Goal: Information Seeking & Learning: Learn about a topic

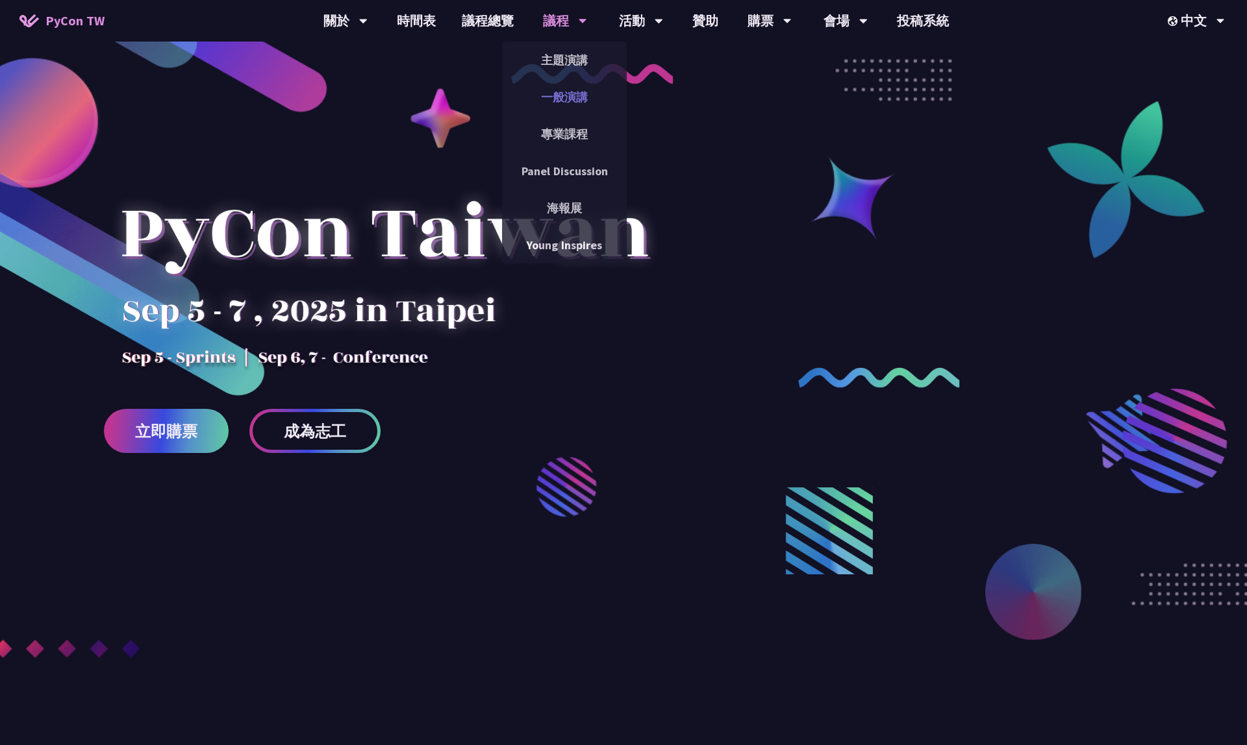
click at [560, 99] on link "一般演講" at bounding box center [564, 97] width 125 height 31
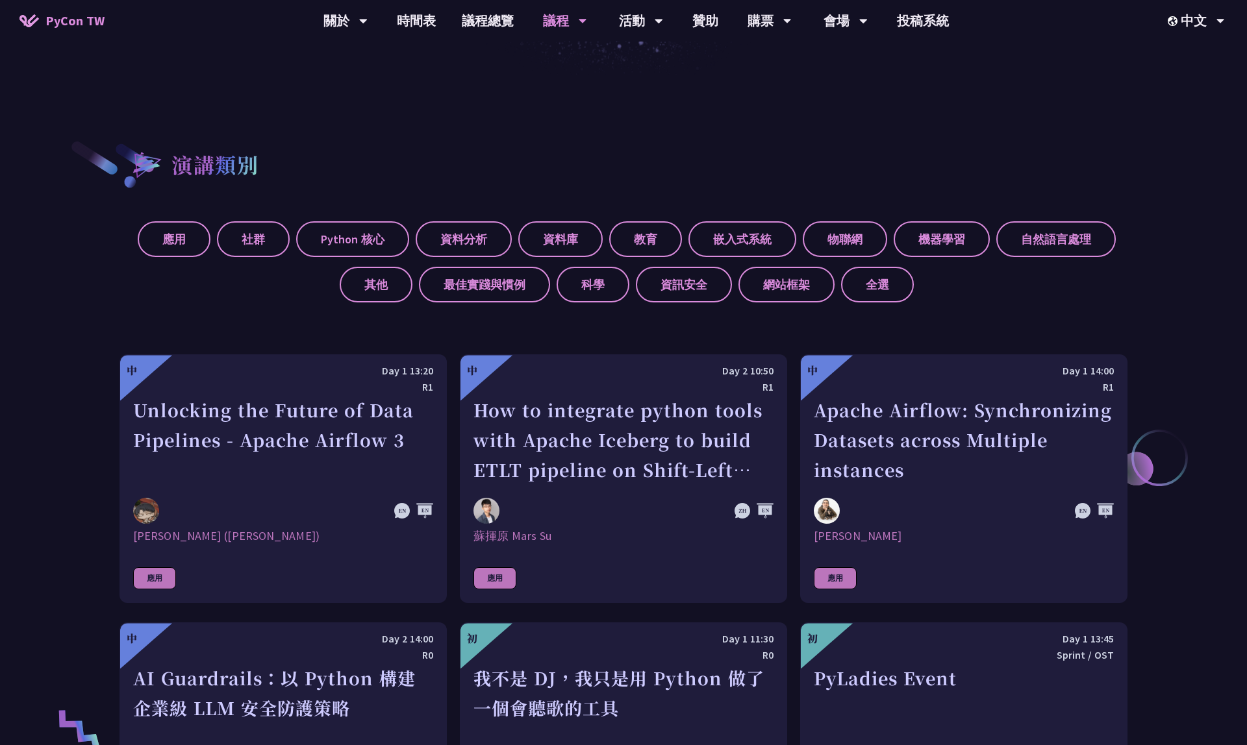
scroll to position [701, 0]
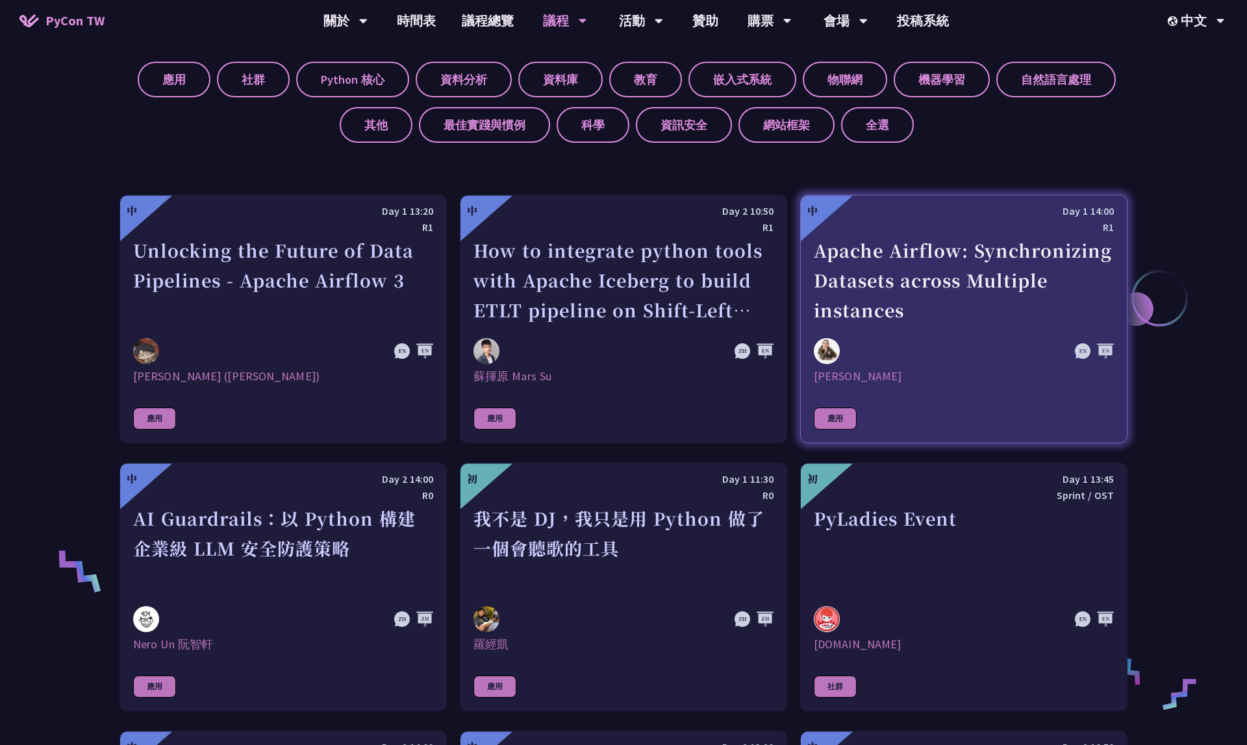
click at [889, 339] on div at bounding box center [919, 351] width 210 height 26
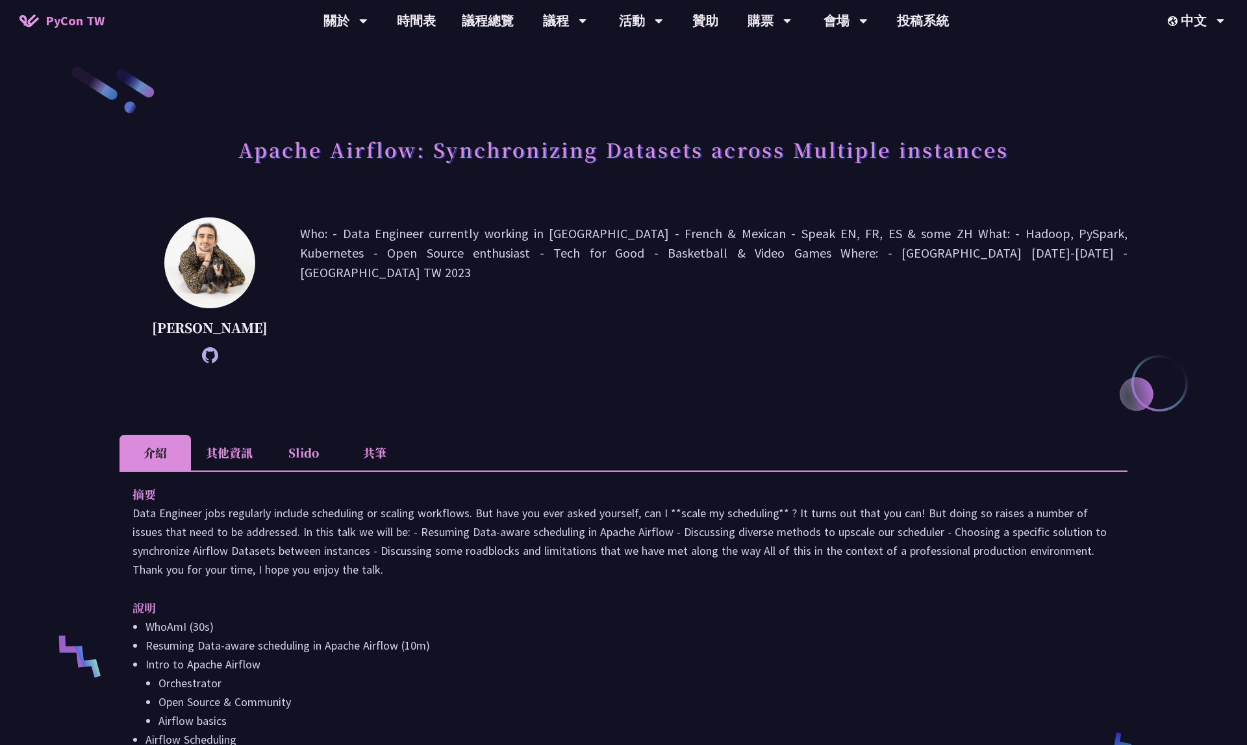
click at [306, 471] on li "Slido" at bounding box center [303, 453] width 71 height 36
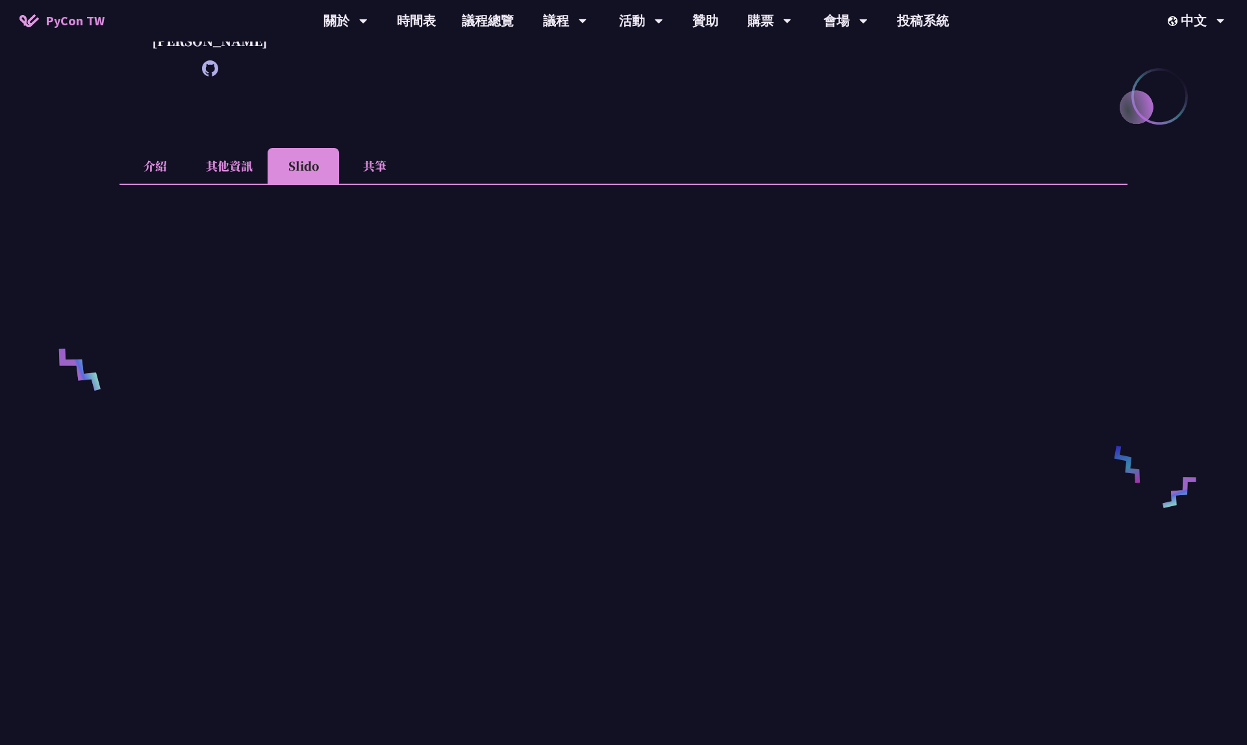
scroll to position [288, 0]
click at [162, 182] on li "介紹" at bounding box center [154, 165] width 71 height 36
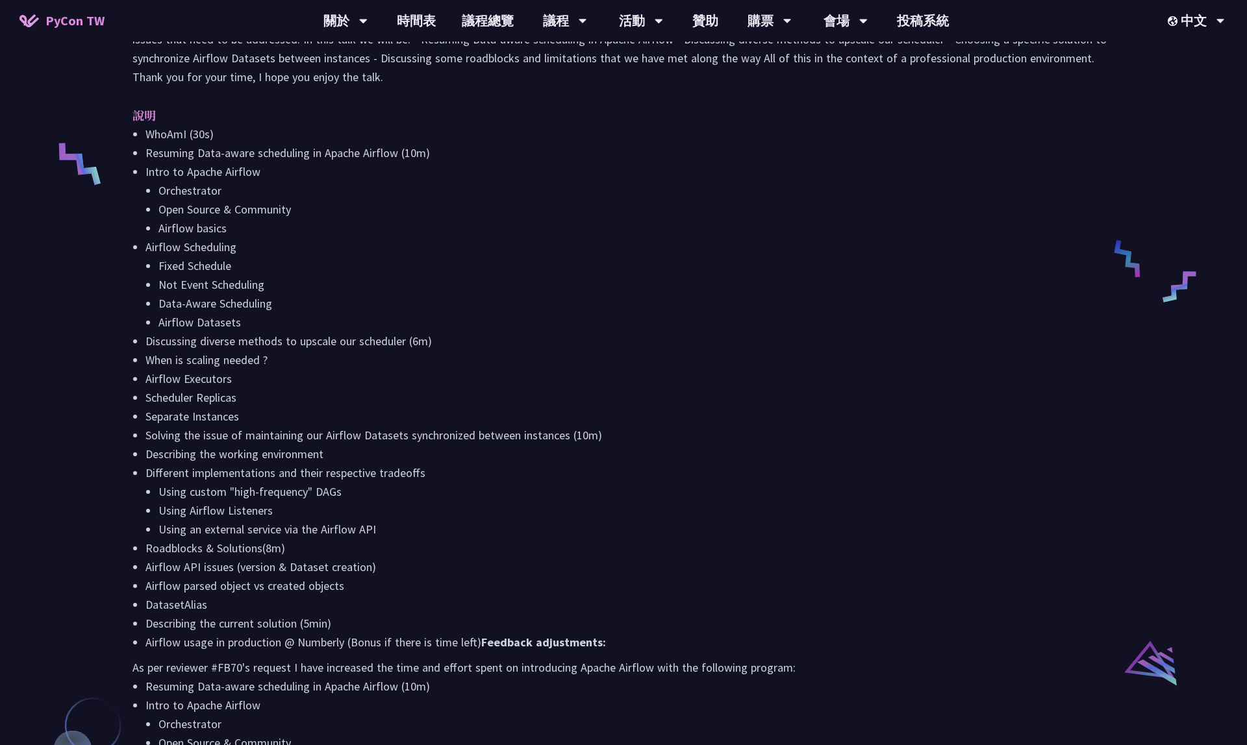
scroll to position [493, 0]
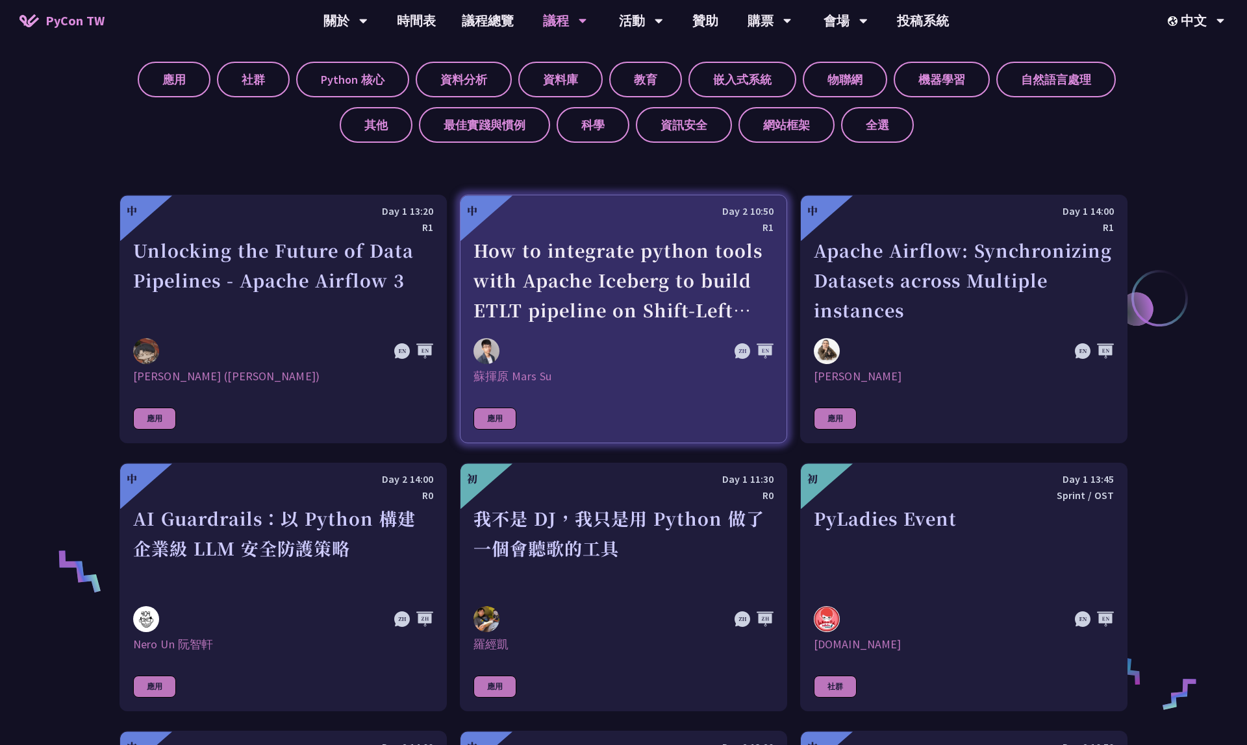
click at [640, 354] on div at bounding box center [578, 351] width 210 height 26
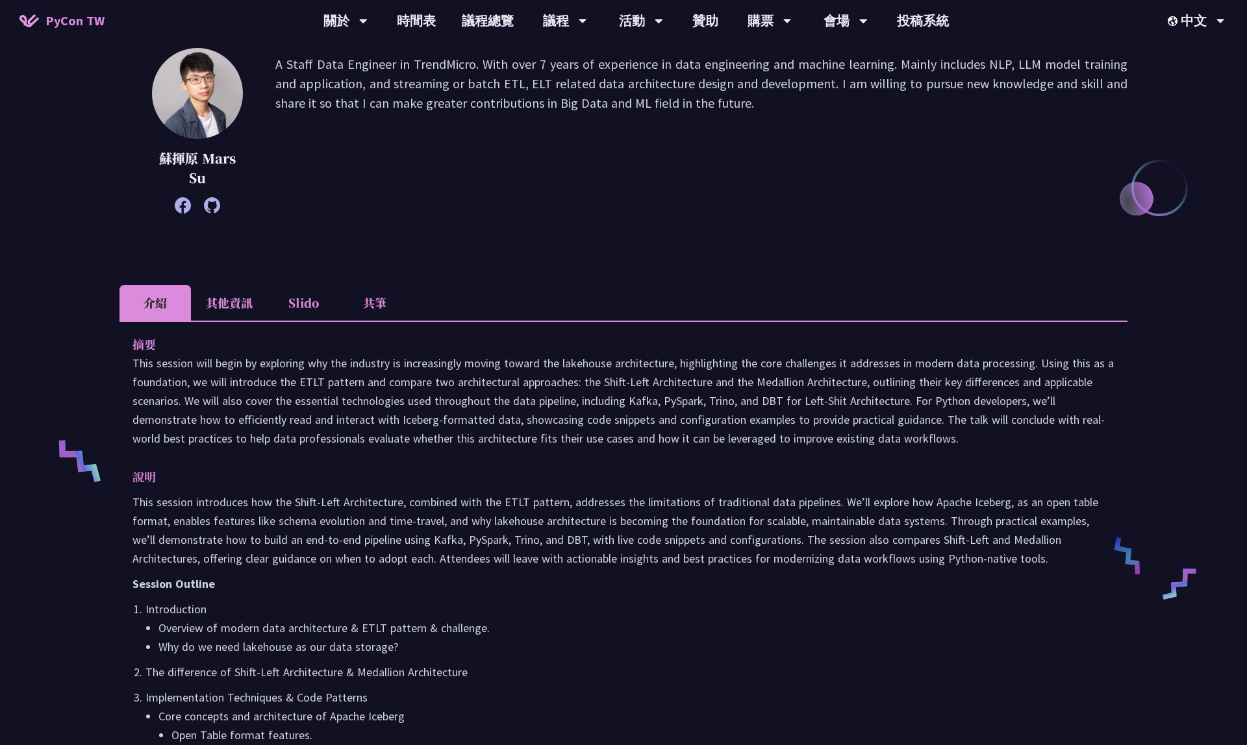
scroll to position [367, 0]
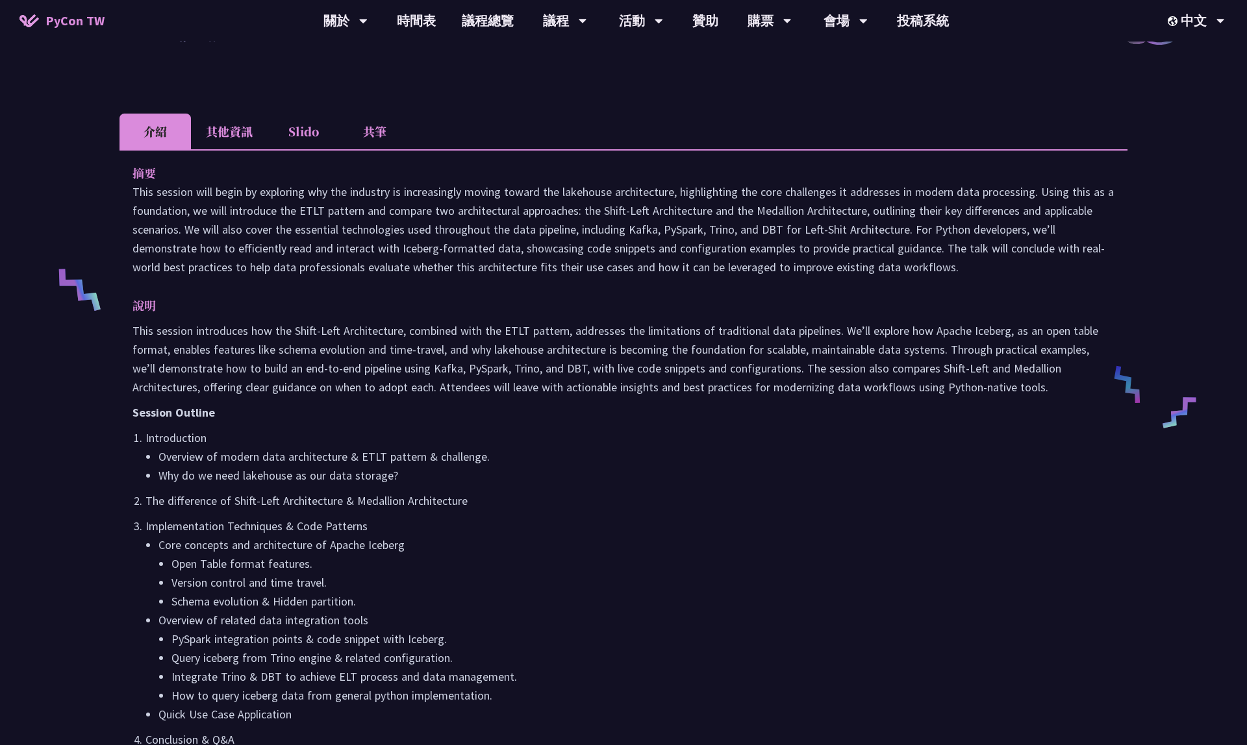
click at [297, 134] on li "Slido" at bounding box center [303, 132] width 71 height 36
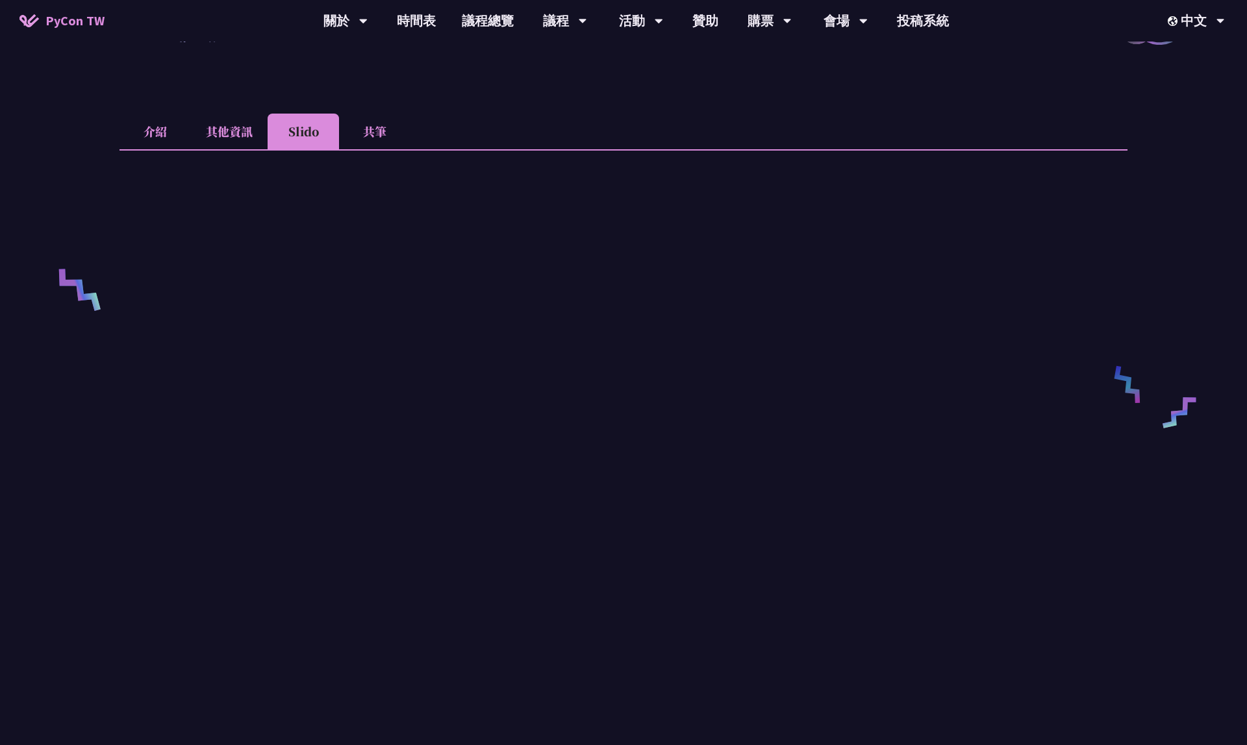
click at [240, 128] on li "其他資訊" at bounding box center [229, 132] width 77 height 36
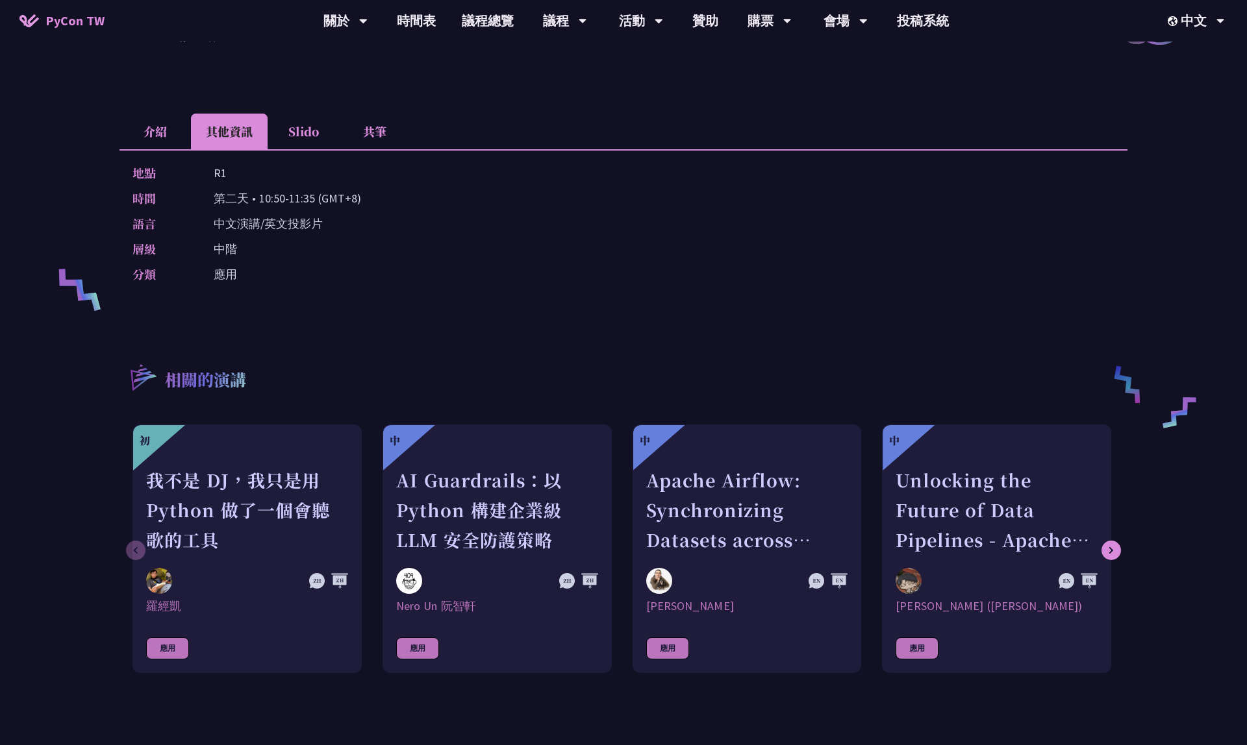
click at [169, 131] on li "介紹" at bounding box center [154, 132] width 71 height 36
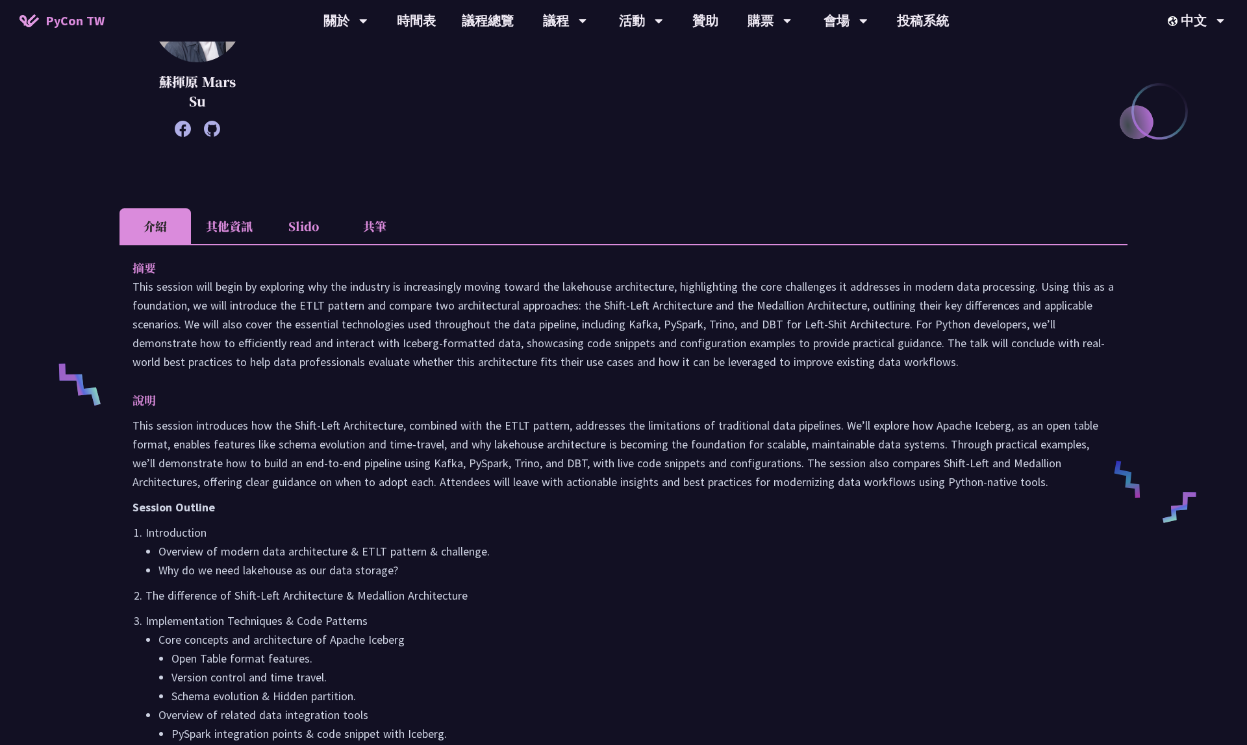
scroll to position [266, 0]
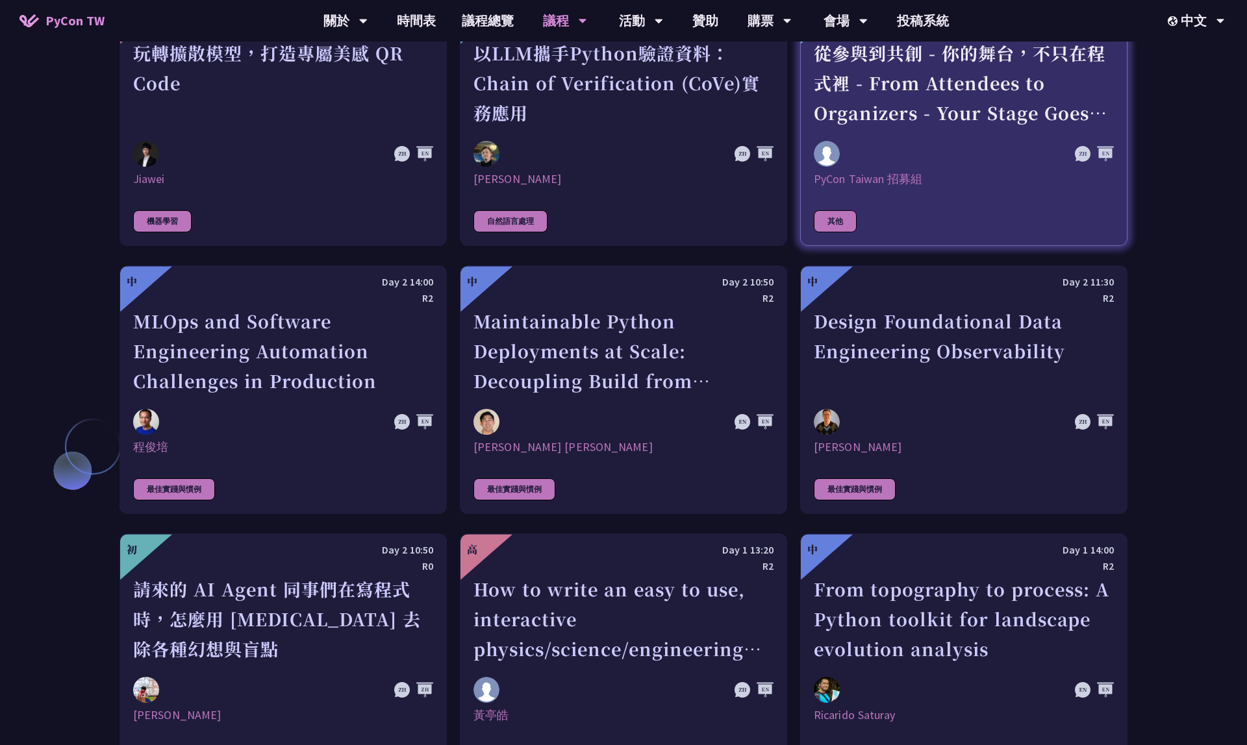
scroll to position [3159, 0]
